Goal: Transaction & Acquisition: Purchase product/service

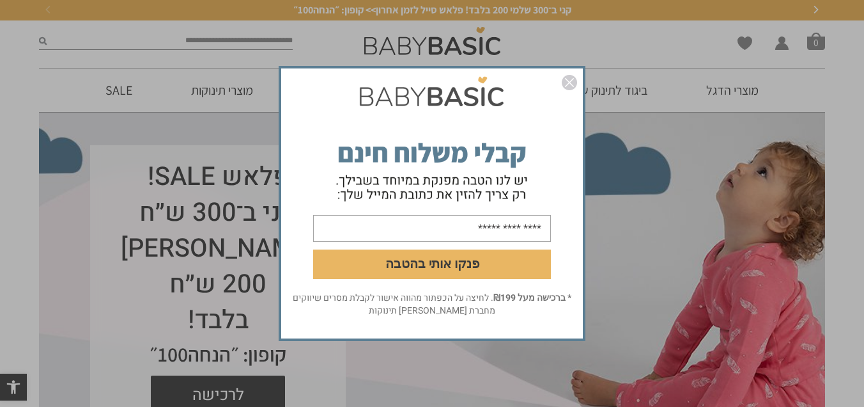
click at [575, 85] on img "סגור" at bounding box center [569, 82] width 15 height 15
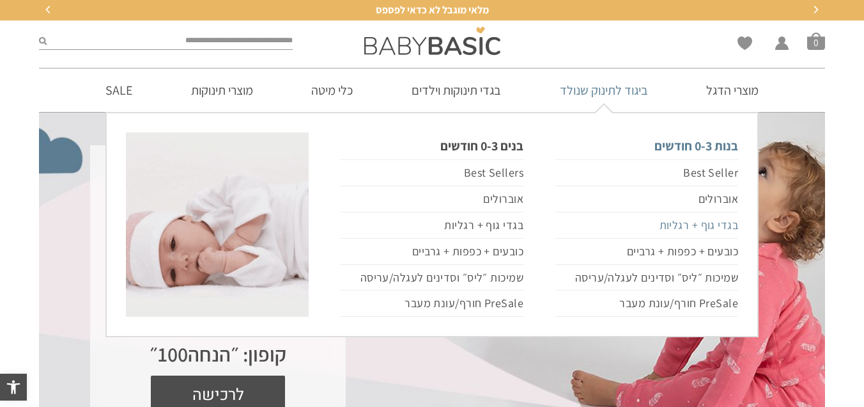
click at [683, 224] on link "בגדי גוף + רגליות" at bounding box center [646, 225] width 183 height 26
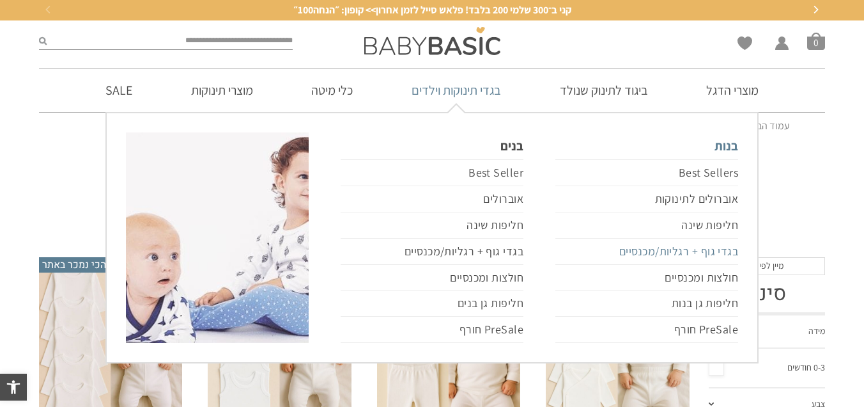
click at [708, 249] on link "בגדי גוף + רגליות/מכנסיים" at bounding box center [646, 251] width 183 height 26
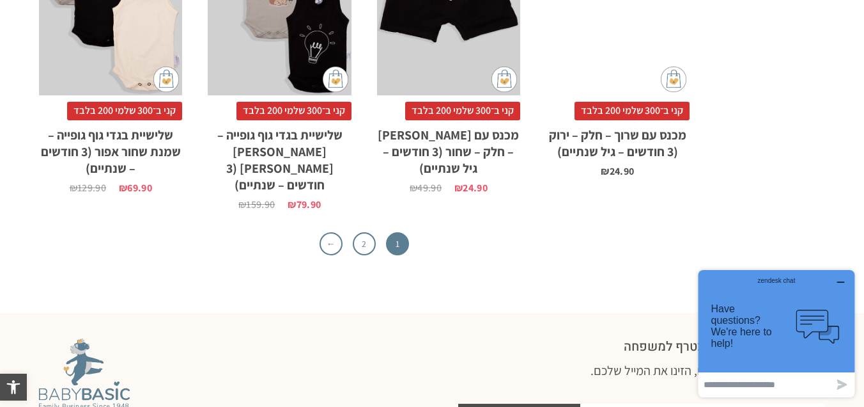
scroll to position [4086, 0]
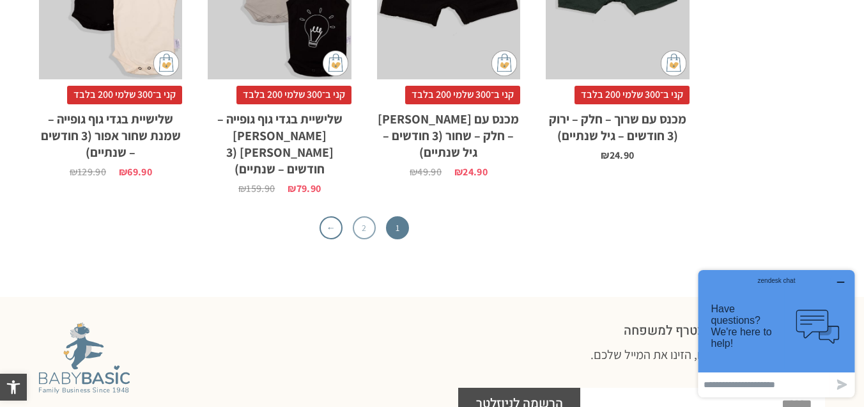
click at [363, 217] on link "2" at bounding box center [364, 227] width 23 height 23
